Goal: Information Seeking & Learning: Learn about a topic

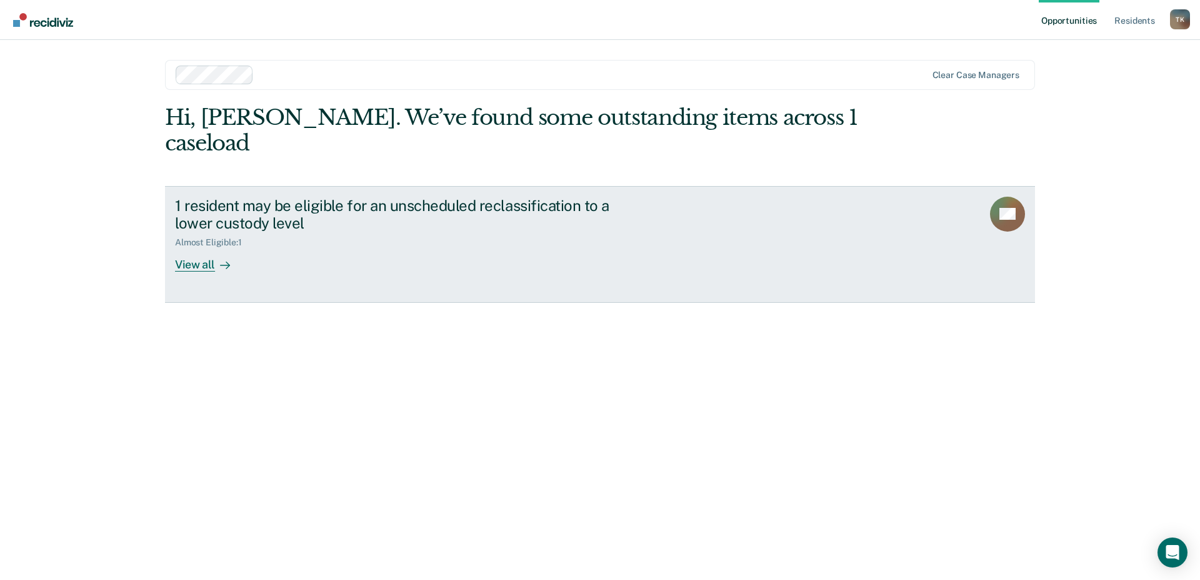
click at [187, 248] on div "View all" at bounding box center [210, 260] width 70 height 24
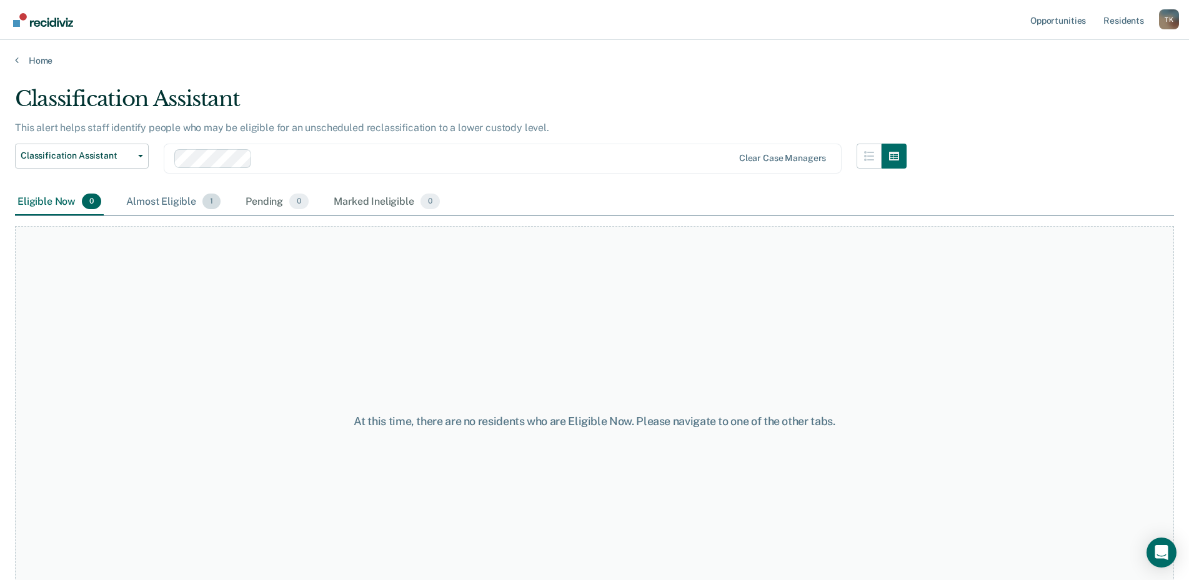
click at [177, 202] on div "Almost Eligible 1" at bounding box center [173, 202] width 99 height 27
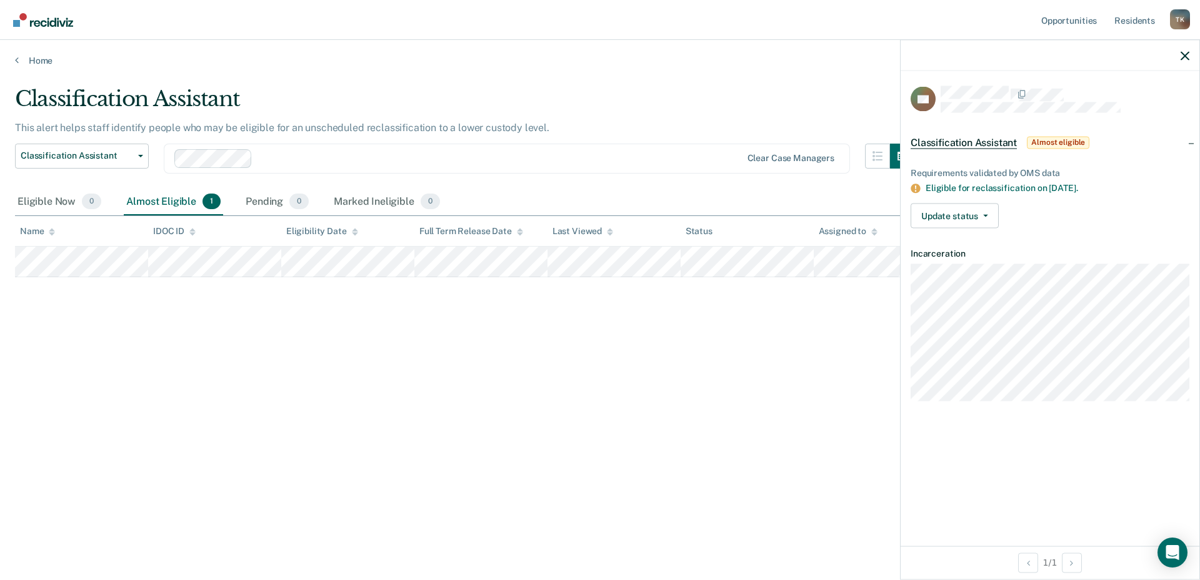
click at [982, 146] on span "Classification Assistant" at bounding box center [963, 142] width 106 height 12
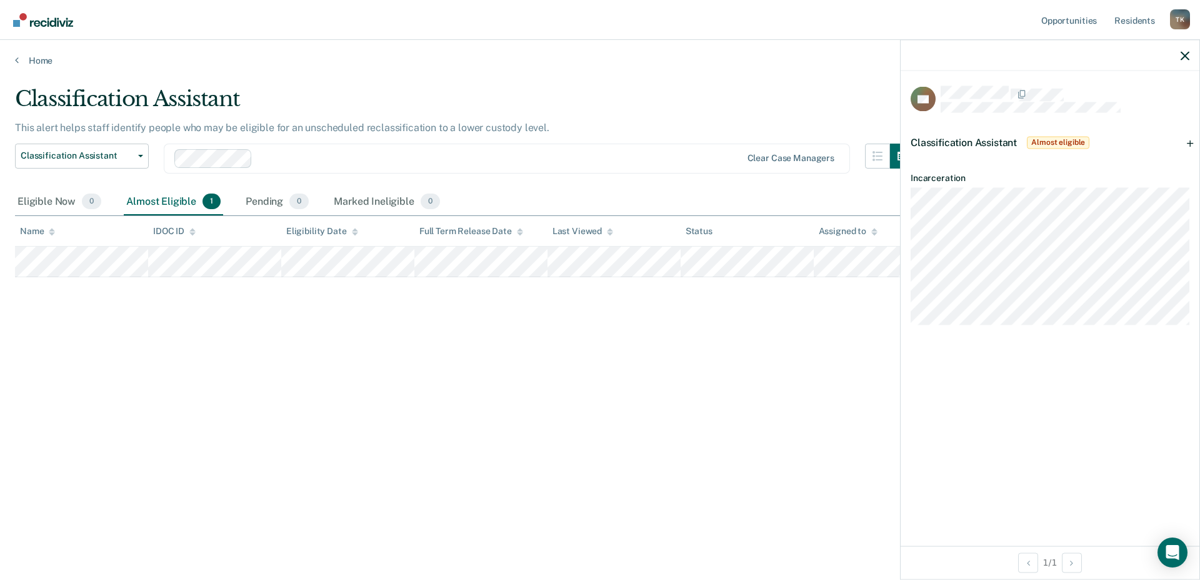
click at [855, 379] on div "Classification Assistant This alert helps staff identify people who may be elig…" at bounding box center [600, 286] width 1170 height 400
click at [1184, 54] on icon "button" at bounding box center [1184, 55] width 9 height 9
